Goal: Task Accomplishment & Management: Manage account settings

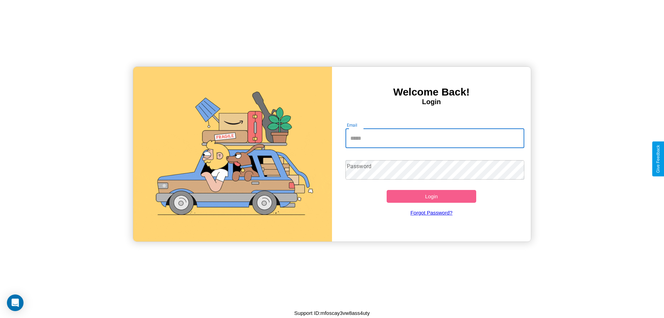
click at [435, 138] on input "Email" at bounding box center [435, 138] width 179 height 19
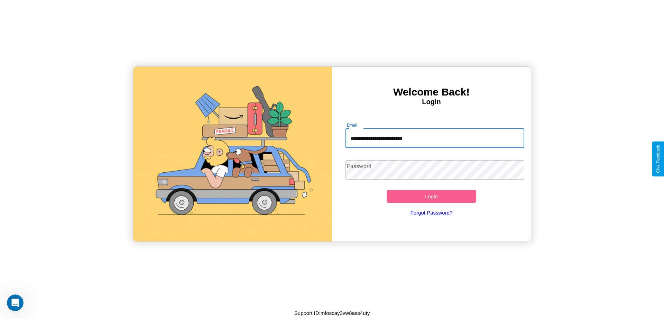
type input "**********"
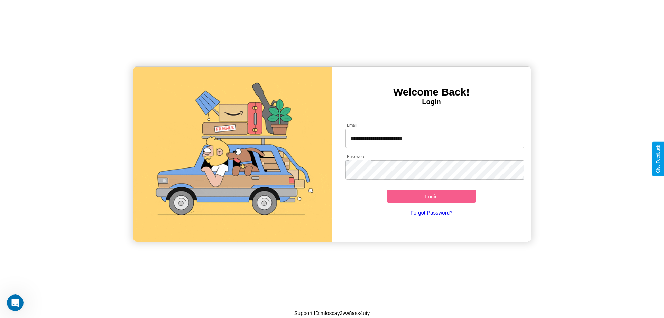
click at [431, 196] on button "Login" at bounding box center [432, 196] width 90 height 13
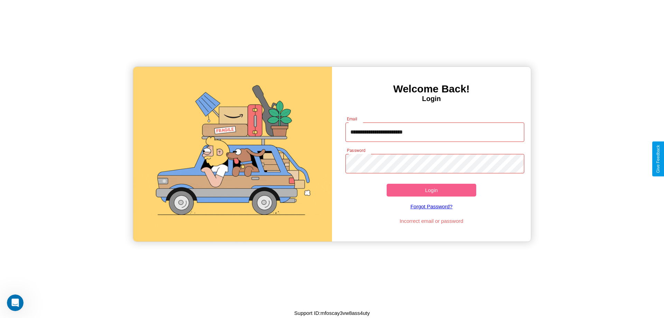
click at [431, 190] on button "Login" at bounding box center [432, 190] width 90 height 13
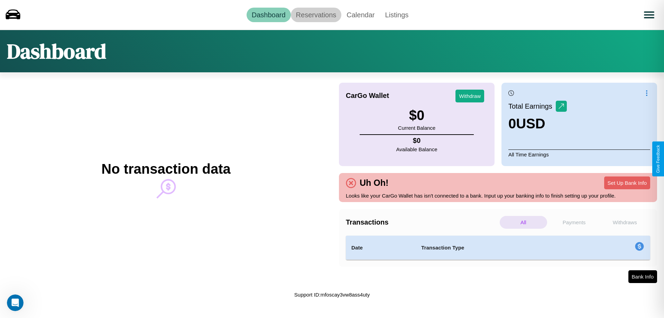
click at [316, 15] on link "Reservations" at bounding box center [316, 15] width 51 height 15
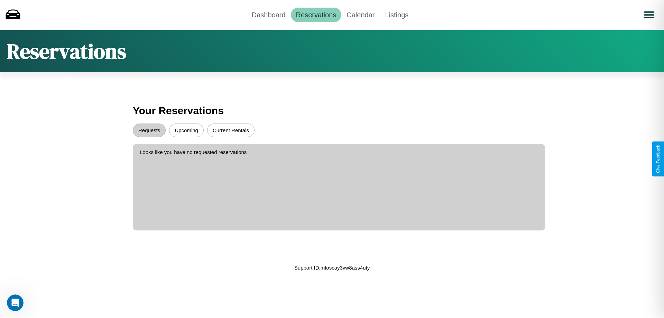
click at [186, 130] on button "Upcoming" at bounding box center [186, 130] width 35 height 13
click at [149, 130] on button "Requests" at bounding box center [149, 130] width 33 height 13
